Goal: Navigation & Orientation: Find specific page/section

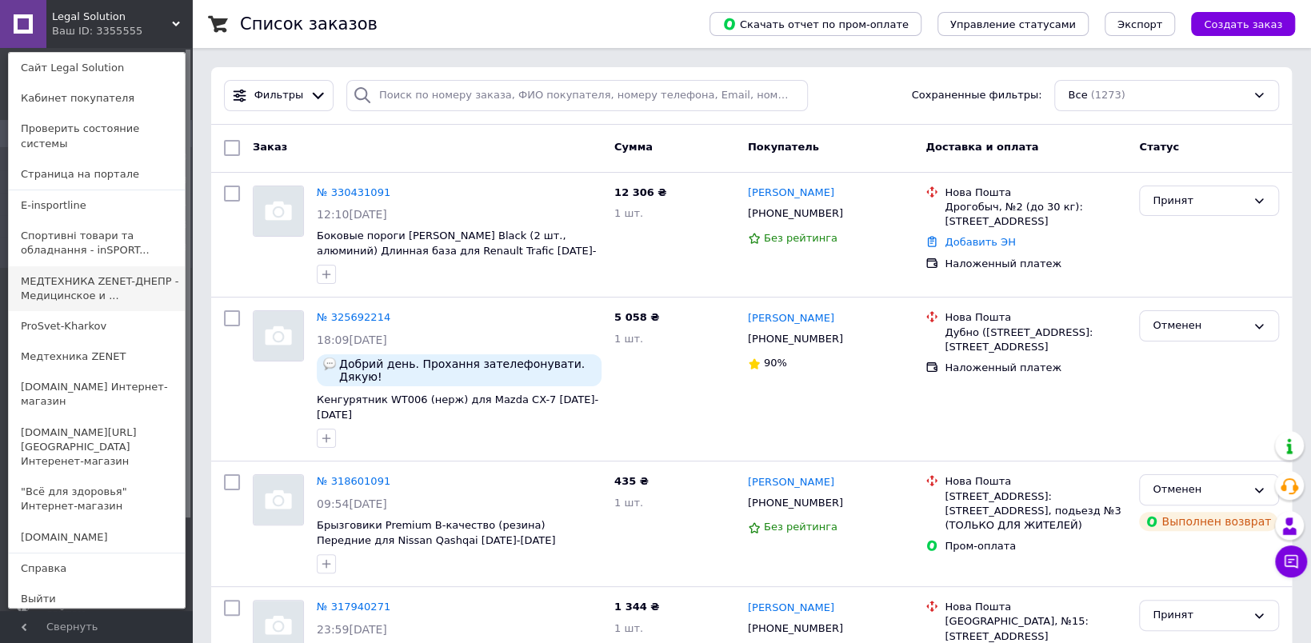
click at [126, 278] on link "МЕДТЕХНИКА ZENET-ДНЕПР - Медицинское и ..." at bounding box center [97, 288] width 176 height 45
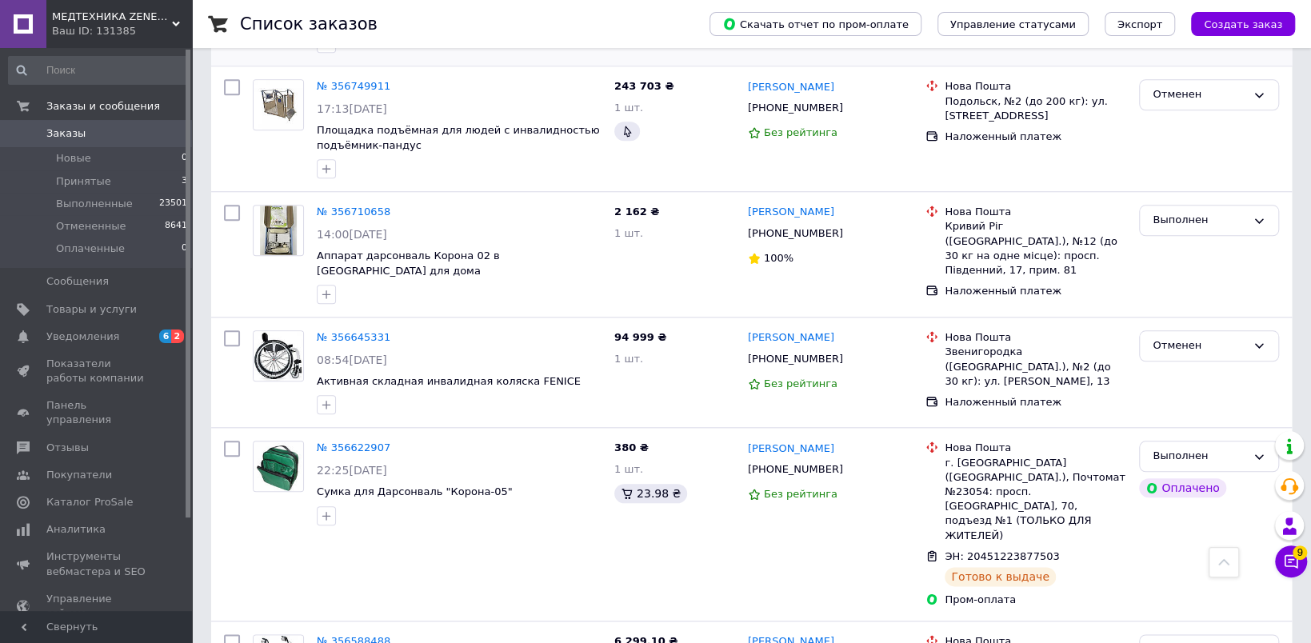
scroll to position [960, 0]
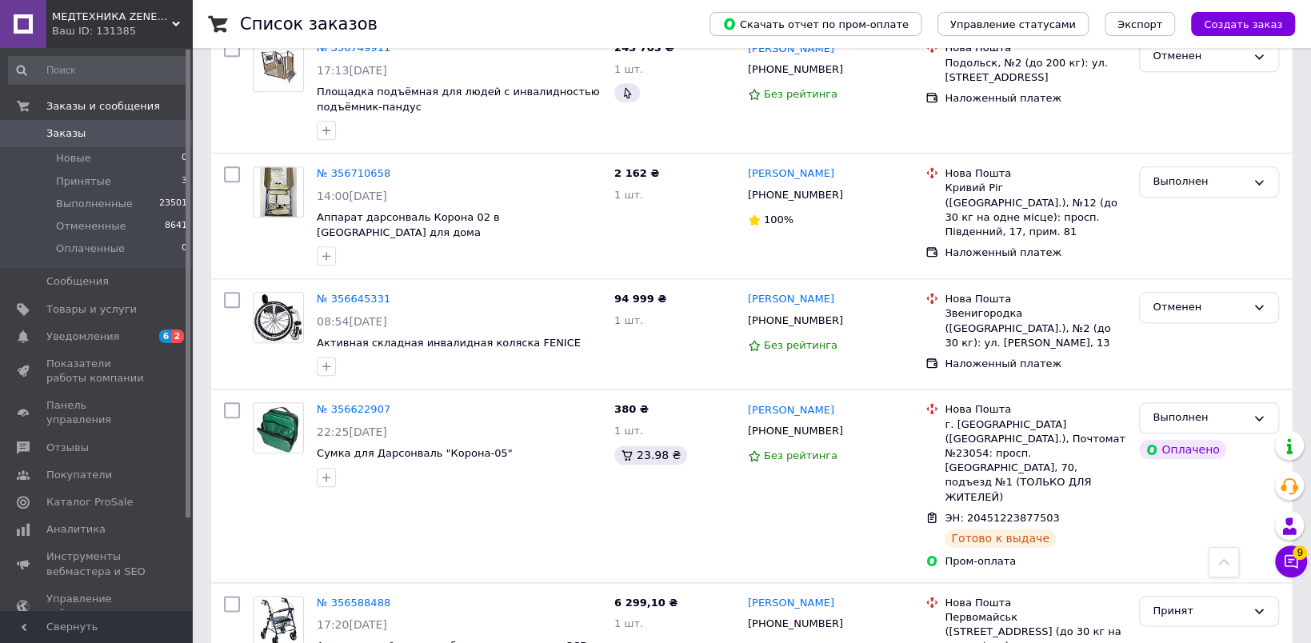
click at [126, 14] on span "МЕДТЕХНИКА ZENET-ДНЕПР - Медицинское и массажное оборудование" at bounding box center [112, 17] width 120 height 14
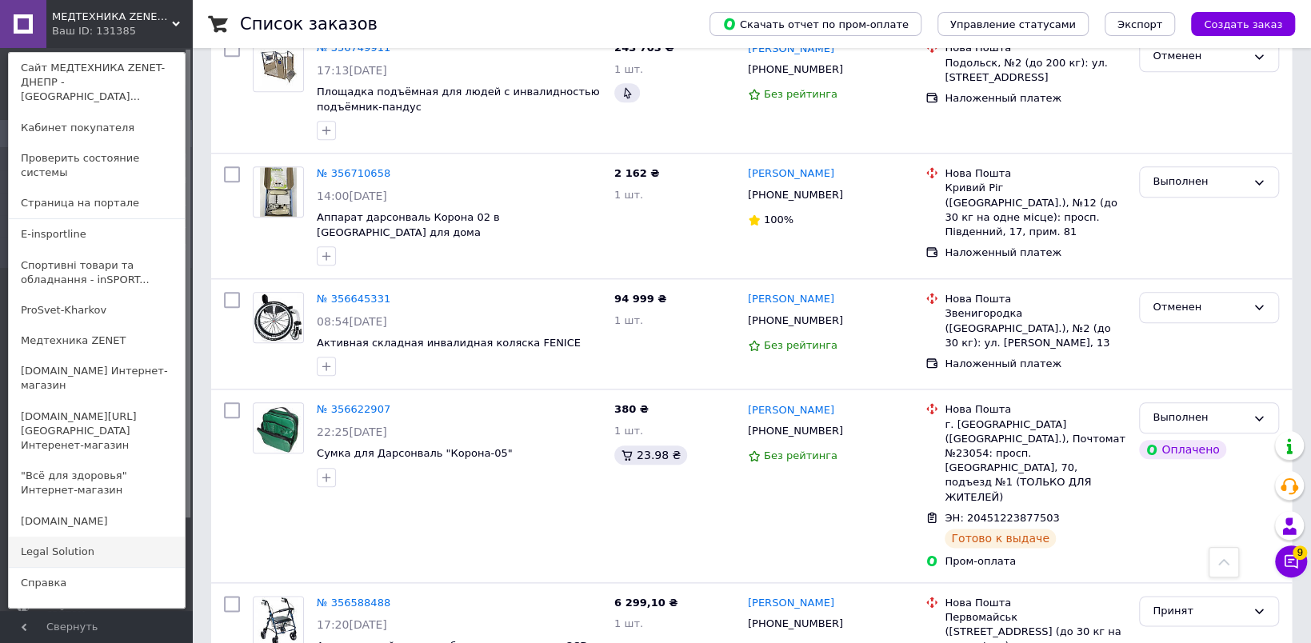
click at [66, 537] on link "Legal Solution" at bounding box center [97, 552] width 176 height 30
